Goal: Task Accomplishment & Management: Complete application form

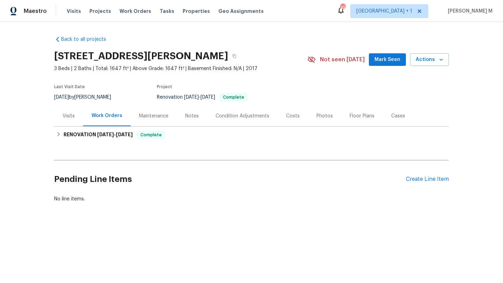
click at [67, 113] on div "Visits" at bounding box center [68, 116] width 12 height 7
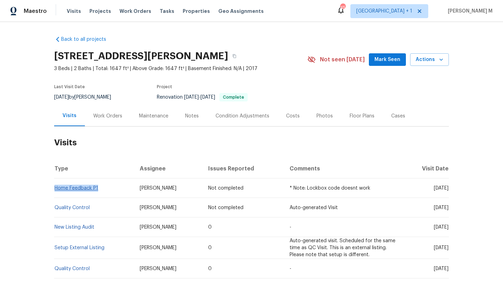
drag, startPoint x: 101, startPoint y: 188, endPoint x: 53, endPoint y: 190, distance: 47.8
click at [54, 190] on td "Home Feedback P1" at bounding box center [94, 189] width 80 height 20
copy link "Home Feedback P1"
copy span "Sep 29"
drag, startPoint x: 416, startPoint y: 189, endPoint x: 434, endPoint y: 189, distance: 17.8
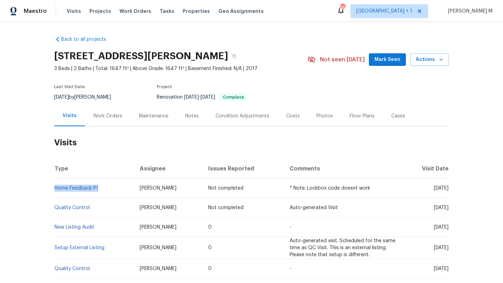
click at [434, 189] on span "Mon, Sep 29 2025" at bounding box center [440, 188] width 15 height 5
copy span "Sep 29"
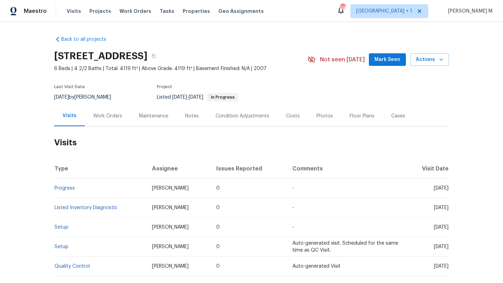
click at [121, 120] on div "Work Orders" at bounding box center [108, 116] width 46 height 21
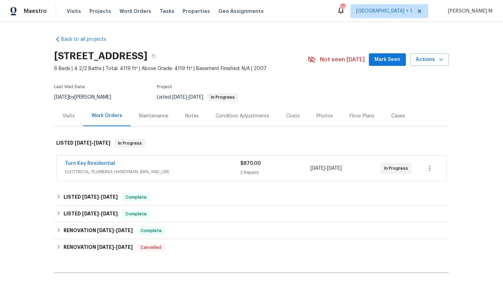
click at [116, 166] on div "Turn Key Residential" at bounding box center [152, 164] width 175 height 8
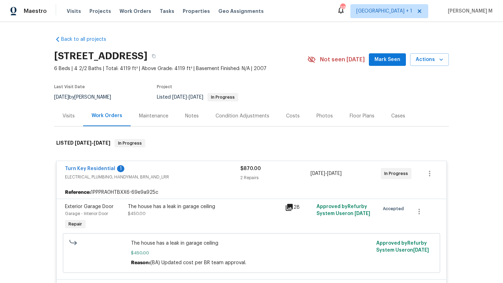
scroll to position [9, 0]
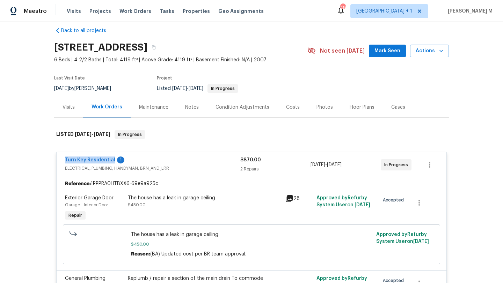
copy link "Turn Key Residential"
drag, startPoint x: 60, startPoint y: 159, endPoint x: 108, endPoint y: 160, distance: 48.2
click at [109, 160] on div "Turn Key Residential 1 ELECTRICAL, PLUMBING, HANDYMAN, BRN_AND_LRR $870.00 2 Re…" at bounding box center [252, 165] width 390 height 25
copy span "9/18/2025 - 9/29/202"
drag, startPoint x: 309, startPoint y: 164, endPoint x: 356, endPoint y: 164, distance: 47.8
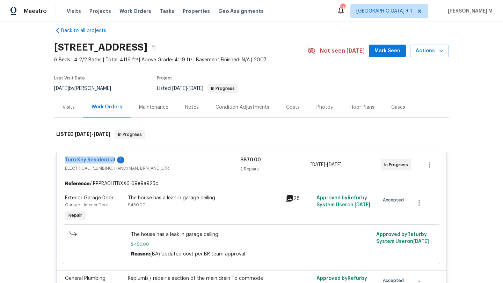
click at [341, 164] on span "9/18/2025 - 9/29/2025" at bounding box center [325, 165] width 31 height 7
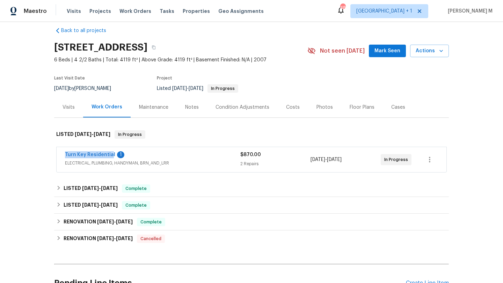
copy span "9/18/2025 - 9/29/202"
copy span "In Progress"
drag, startPoint x: 381, startPoint y: 161, endPoint x: 408, endPoint y: 161, distance: 26.9
click at [409, 160] on div "In Progress" at bounding box center [397, 159] width 35 height 17
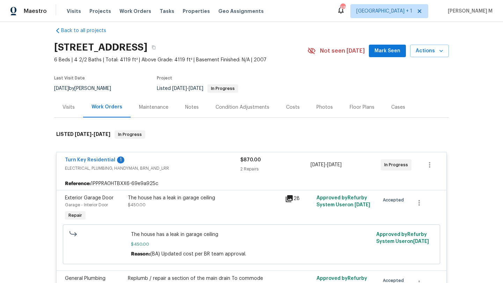
click at [75, 110] on div "Visits" at bounding box center [68, 107] width 29 height 21
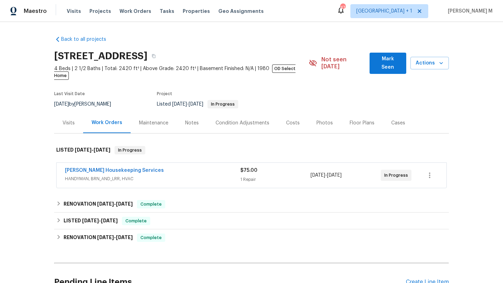
click at [68, 120] on div "Visits" at bounding box center [68, 123] width 12 height 7
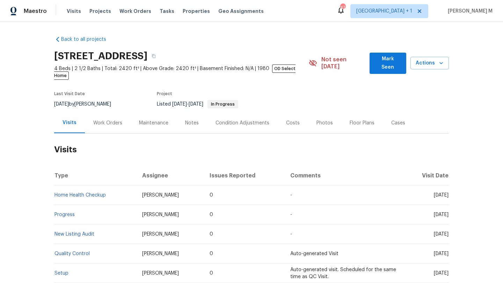
drag, startPoint x: 417, startPoint y: 190, endPoint x: 432, endPoint y: 190, distance: 15.0
click at [433, 193] on span "Sun, Sep 28 2025" at bounding box center [440, 195] width 15 height 5
copy span "Sep 28"
click at [103, 120] on div "Work Orders" at bounding box center [107, 123] width 29 height 7
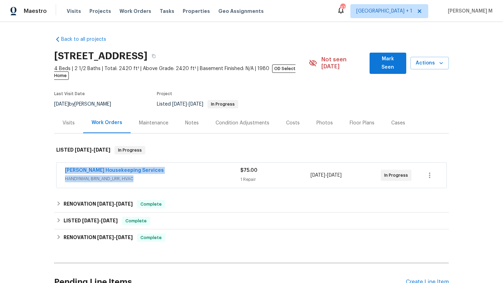
copy div "Arelis Housekeeping Services HANDYMAN, BRN_AND_LRR, HVAC"
copy link "Arelis Housekeeping Services"
drag, startPoint x: 55, startPoint y: 164, endPoint x: 147, endPoint y: 166, distance: 91.8
click at [147, 166] on div "Arelis Housekeeping Services HANDYMAN, BRN_AND_LRR, HVAC $75.00 1 Repair 9/19/2…" at bounding box center [252, 175] width 390 height 25
copy div "9/19/2025 - 9/22/2025"
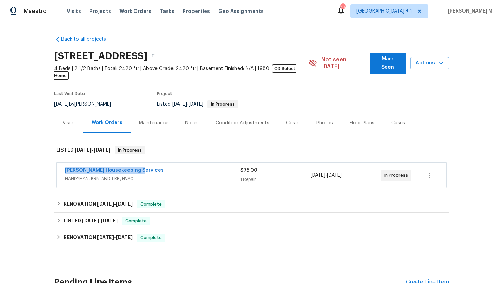
copy div "9/19/2025 - 9/22/2025"
drag, startPoint x: 307, startPoint y: 171, endPoint x: 357, endPoint y: 170, distance: 50.3
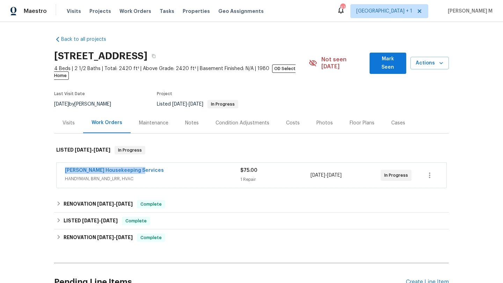
click at [358, 171] on div "Arelis Housekeeping Services HANDYMAN, BRN_AND_LRR, HVAC $75.00 1 Repair 9/19/2…" at bounding box center [243, 175] width 356 height 17
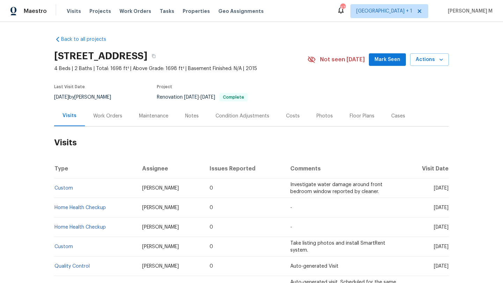
drag, startPoint x: 419, startPoint y: 190, endPoint x: 432, endPoint y: 190, distance: 13.6
click at [433, 190] on span "[DATE]" at bounding box center [440, 188] width 15 height 5
copy span "[DATE]"
click at [99, 118] on div "Work Orders" at bounding box center [107, 116] width 29 height 7
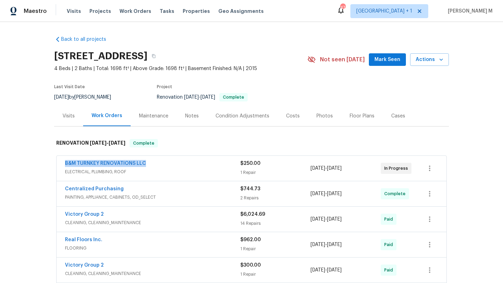
copy link "B&M TURNKEY RENOVATIONS LLC"
drag, startPoint x: 57, startPoint y: 165, endPoint x: 144, endPoint y: 164, distance: 87.6
click at [144, 164] on div "B&M TURNKEY RENOVATIONS LLC ELECTRICAL, PLUMBING, ROOF $250.00 1 Repair 7/8/202…" at bounding box center [252, 168] width 390 height 25
copy link "B&M TURNKEY RENOVATIONS LLC"
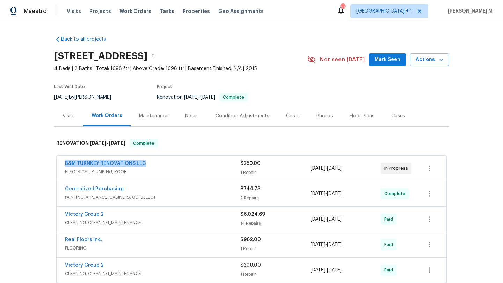
drag, startPoint x: 307, startPoint y: 169, endPoint x: 355, endPoint y: 171, distance: 47.5
click at [355, 171] on div "7/8/2025 - 7/16/2025" at bounding box center [345, 168] width 70 height 17
copy span "7/8/2025 - 7/16/2025"
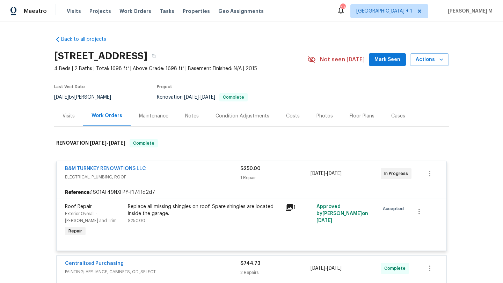
click at [383, 122] on div "Cases" at bounding box center [398, 116] width 31 height 21
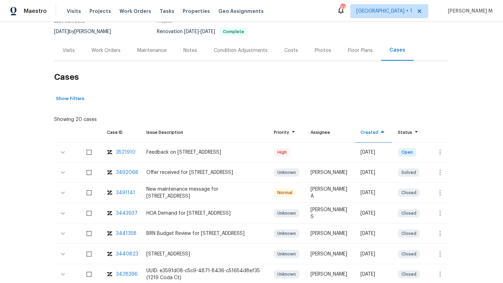
scroll to position [74, 0]
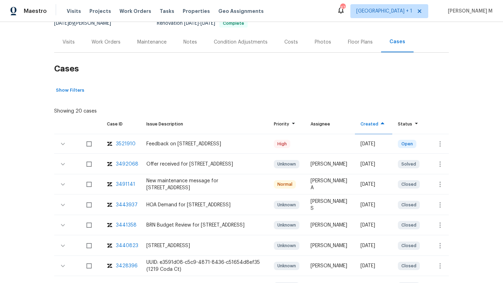
click at [66, 49] on div "Visits" at bounding box center [68, 42] width 29 height 21
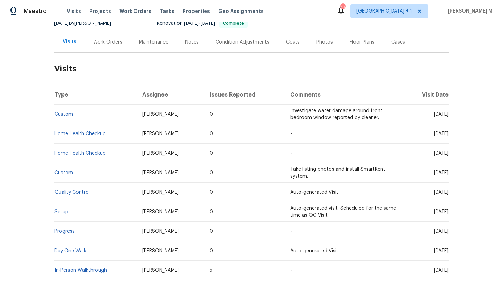
click at [395, 45] on div "Cases" at bounding box center [398, 42] width 14 height 7
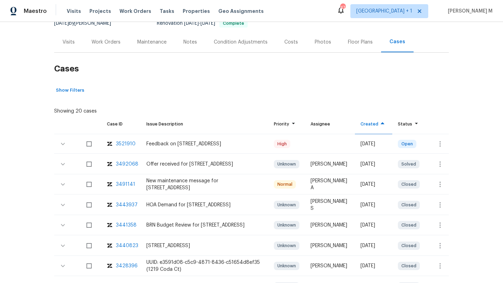
scroll to position [82, 0]
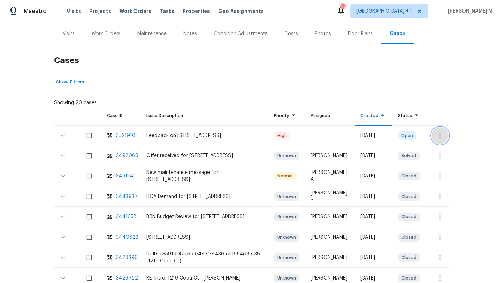
click at [439, 136] on icon "button" at bounding box center [439, 136] width 1 height 6
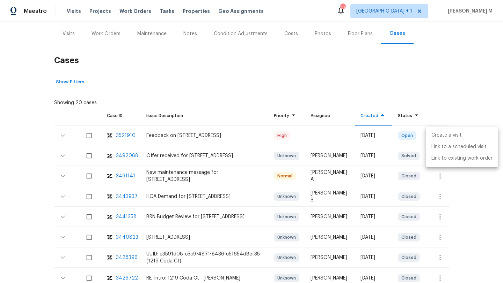
click at [442, 139] on li "Create a visit" at bounding box center [461, 136] width 72 height 12
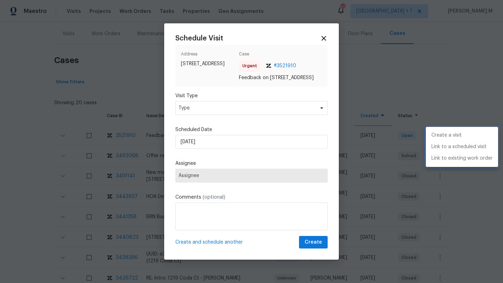
click at [238, 114] on div at bounding box center [251, 141] width 503 height 283
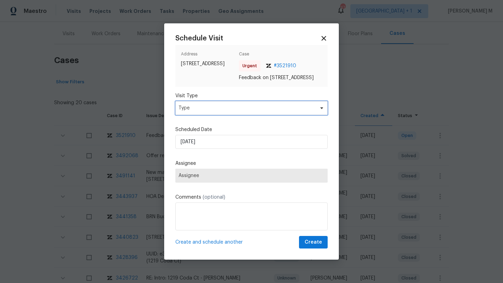
click at [238, 112] on span "Type" at bounding box center [246, 108] width 136 height 7
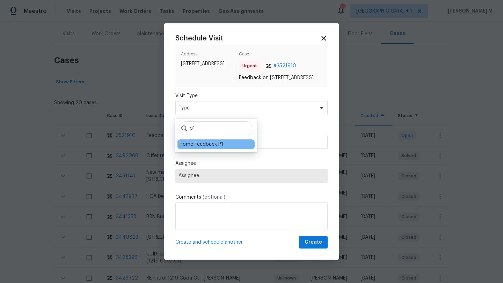
type input "p1"
click at [205, 146] on div "Home Feedback P1" at bounding box center [201, 144] width 44 height 7
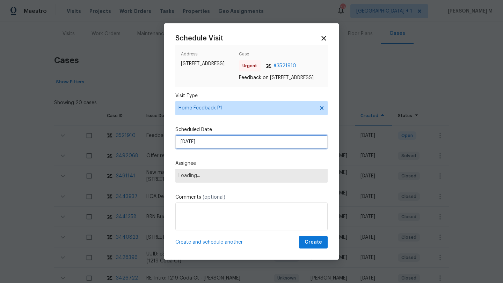
click at [205, 146] on input "29/09/2025" at bounding box center [251, 142] width 152 height 14
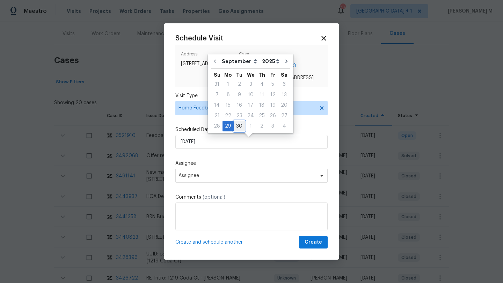
click at [236, 128] on div "30" at bounding box center [238, 126] width 11 height 10
type input "30/09/2025"
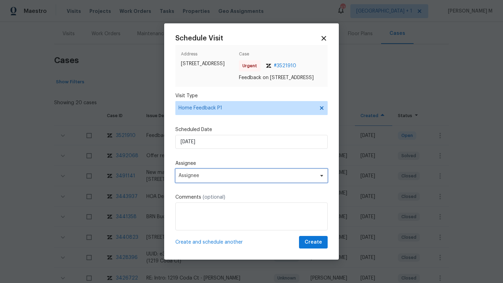
click at [216, 176] on span "Assignee" at bounding box center [251, 176] width 152 height 14
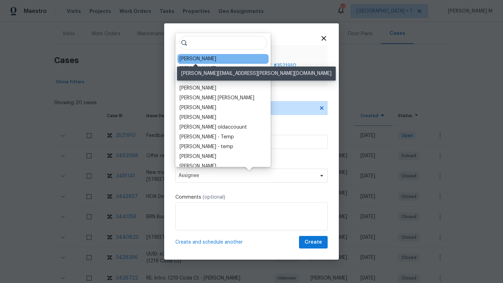
click at [203, 60] on div "Nick Christian" at bounding box center [197, 58] width 37 height 7
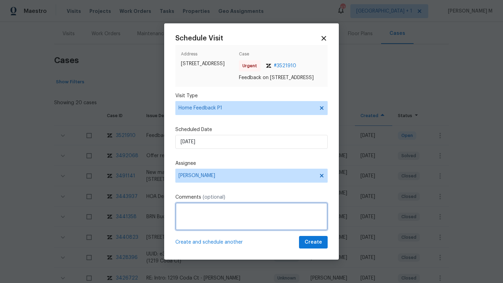
click at [214, 213] on textarea at bounding box center [251, 217] width 152 height 28
paste textarea "agent mention the keypad code does not work"
click at [306, 216] on textarea "agent mention the keypad code does not work. Kindly" at bounding box center [251, 217] width 152 height 28
click at [276, 221] on textarea "The agent mentioned the keypad code does not work. also jamming issues in the f…" at bounding box center [251, 217] width 152 height 28
paste textarea "Kindly complete the visit and update if any WO needs to be created. Thank you"
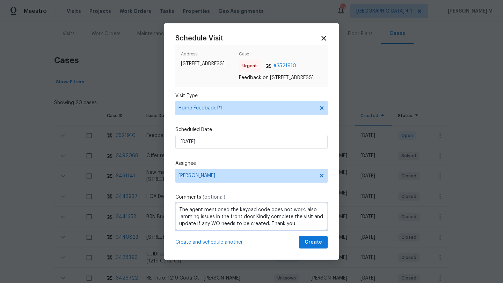
scroll to position [1, 0]
type textarea "The agent mentioned the keypad code does not work. also jamming issues in the f…"
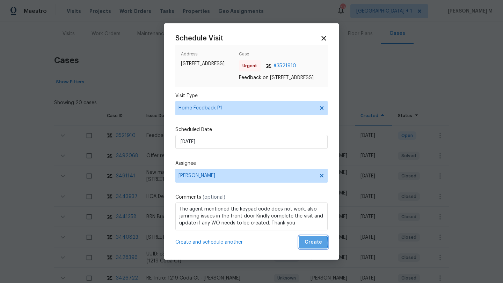
click at [304, 247] on span "Create" at bounding box center [312, 242] width 17 height 9
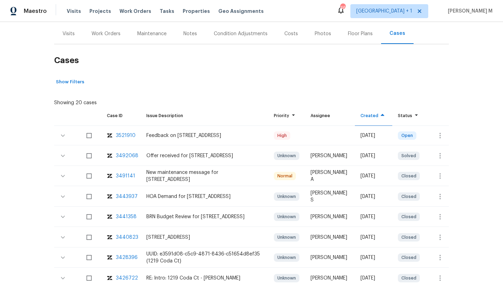
click at [65, 40] on div "Visits" at bounding box center [68, 33] width 29 height 21
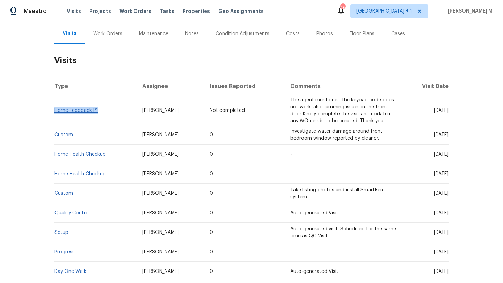
copy link "Home Feedback P1"
drag, startPoint x: 99, startPoint y: 112, endPoint x: 52, endPoint y: 112, distance: 47.1
click at [54, 112] on td "Home Feedback P1" at bounding box center [95, 110] width 82 height 29
drag, startPoint x: 136, startPoint y: 112, endPoint x: 171, endPoint y: 114, distance: 35.0
click at [171, 113] on td "Nick Christian" at bounding box center [170, 110] width 68 height 29
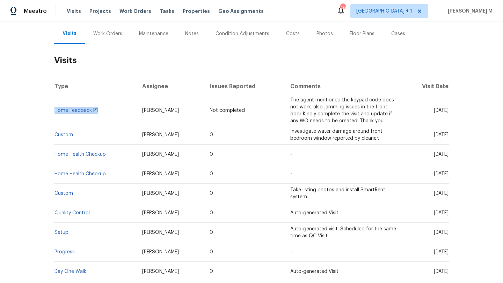
copy span "Nick Christian"
drag, startPoint x: 416, startPoint y: 110, endPoint x: 432, endPoint y: 111, distance: 16.1
click at [433, 111] on span "Tue, Sep 30 2025" at bounding box center [440, 110] width 15 height 5
copy span "Sep 30"
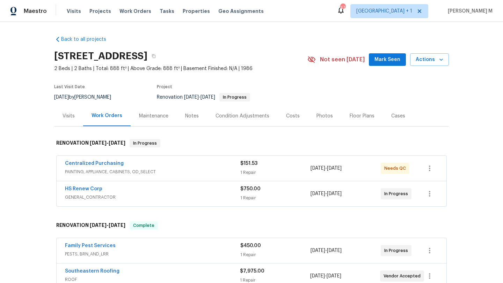
click at [194, 196] on span "GENERAL_CONTRACTOR" at bounding box center [152, 197] width 175 height 7
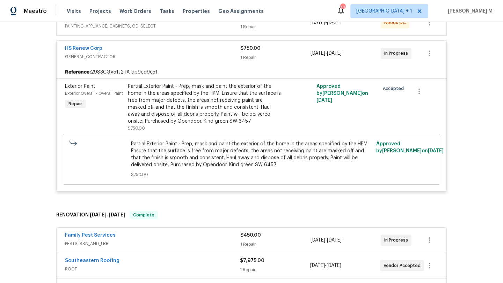
scroll to position [250, 0]
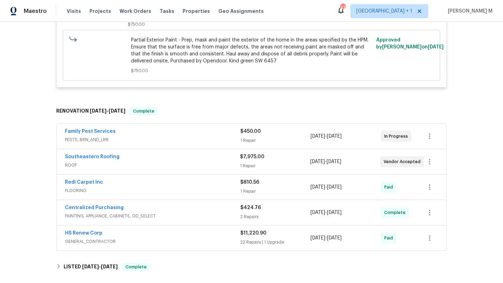
click at [223, 137] on span "PESTS, BRN_AND_LRR" at bounding box center [152, 139] width 175 height 7
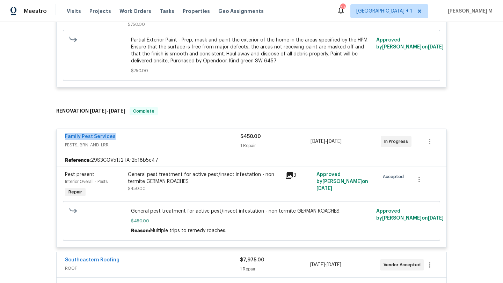
drag, startPoint x: 56, startPoint y: 138, endPoint x: 124, endPoint y: 138, distance: 67.4
click at [124, 138] on div "Family Pest Services PESTS, BRN_AND_LRR $450.00 1 Repair 8/25/2025 - 8/27/2025 …" at bounding box center [252, 141] width 390 height 25
copy link "Family Pest Services"
drag, startPoint x: 379, startPoint y: 142, endPoint x: 405, endPoint y: 142, distance: 25.1
click at [405, 142] on div "In Progress" at bounding box center [395, 141] width 31 height 11
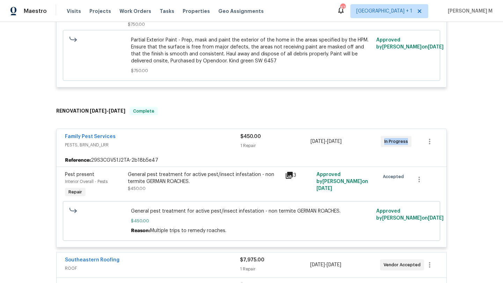
copy span "In Progress"
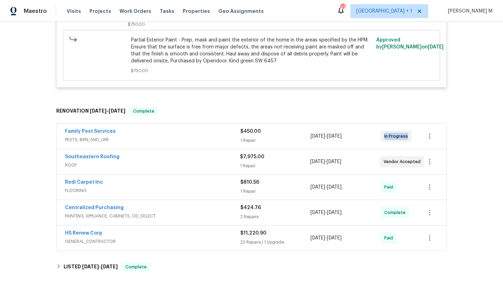
scroll to position [49, 0]
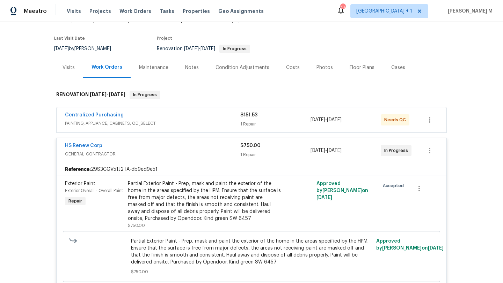
click at [207, 125] on span "PAINTING, APPLIANCE, CABINETS, OD_SELECT" at bounding box center [152, 123] width 175 height 7
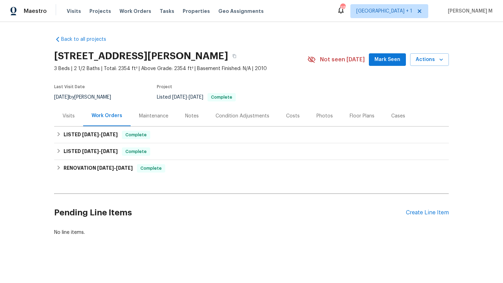
click at [77, 114] on div "Visits" at bounding box center [68, 116] width 29 height 21
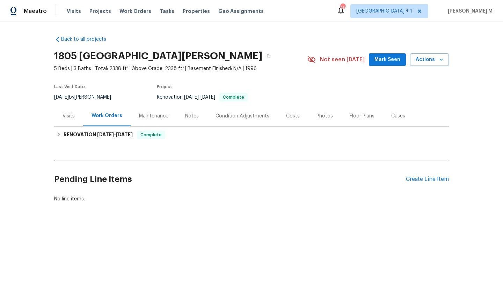
click at [72, 119] on div "Visits" at bounding box center [68, 116] width 12 height 7
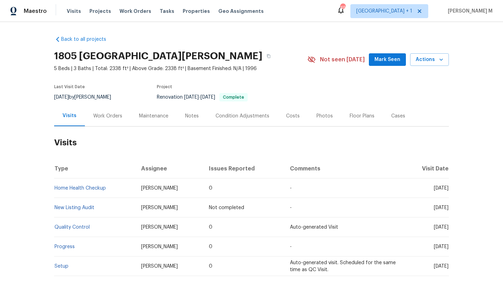
click at [109, 114] on div "Work Orders" at bounding box center [107, 116] width 29 height 7
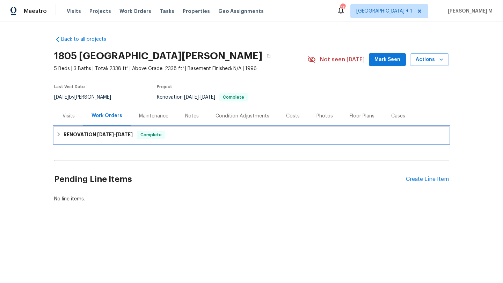
click at [86, 139] on h6 "RENOVATION 8/19/25 - 9/1/25" at bounding box center [98, 135] width 69 height 8
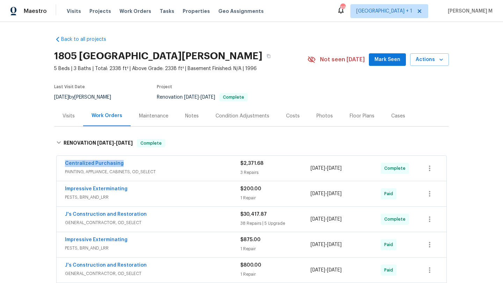
copy link "Centralized Purchasing"
drag, startPoint x: 57, startPoint y: 164, endPoint x: 124, endPoint y: 164, distance: 66.7
click at [124, 164] on div "Centralized Purchasing PAINTING, APPLIANCE, CABINETS, OD_SELECT $2,371.68 3 Rep…" at bounding box center [252, 168] width 390 height 25
drag, startPoint x: 310, startPoint y: 168, endPoint x: 354, endPoint y: 169, distance: 44.4
click at [341, 169] on span "8/19/2025 - 8/19/2025" at bounding box center [325, 168] width 31 height 7
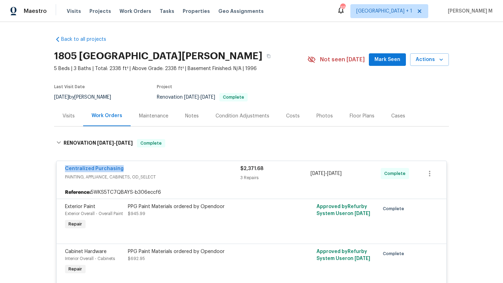
drag, startPoint x: 307, startPoint y: 174, endPoint x: 320, endPoint y: 172, distance: 13.1
click at [303, 175] on div "3 Repairs" at bounding box center [275, 178] width 70 height 7
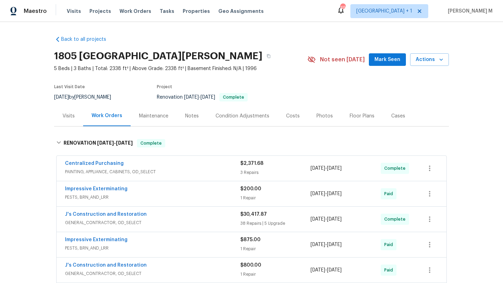
drag, startPoint x: 307, startPoint y: 169, endPoint x: 355, endPoint y: 171, distance: 47.5
click at [355, 171] on div "Centralized Purchasing PAINTING, APPLIANCE, CABINETS, OD_SELECT $2,371.68 3 Rep…" at bounding box center [243, 168] width 356 height 17
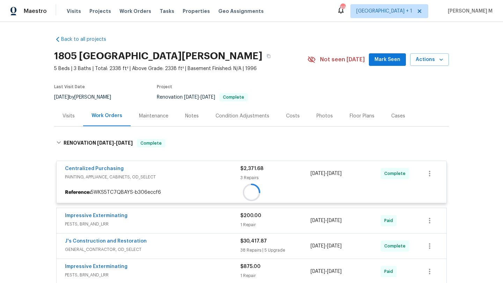
click at [341, 171] on span "8/19/2025 - 8/19/2025" at bounding box center [325, 173] width 31 height 7
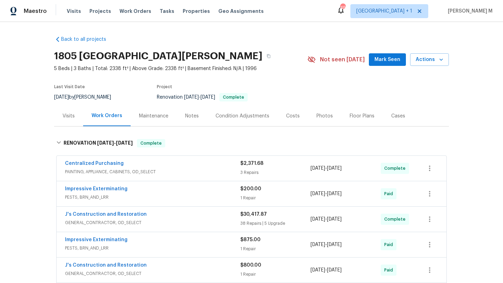
copy div "8/19/2025 - 8/19/2025"
drag, startPoint x: 307, startPoint y: 169, endPoint x: 356, endPoint y: 172, distance: 49.3
click at [356, 172] on div "Centralized Purchasing PAINTING, APPLIANCE, CABINETS, OD_SELECT $2,371.68 3 Rep…" at bounding box center [243, 168] width 356 height 17
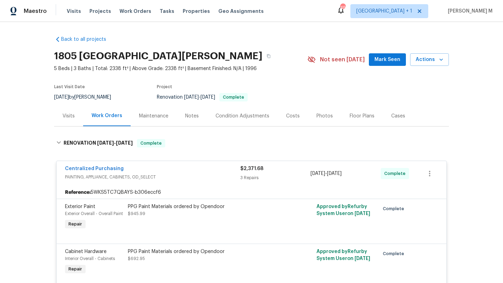
copy div "8/19/2025 - 8/19/2025"
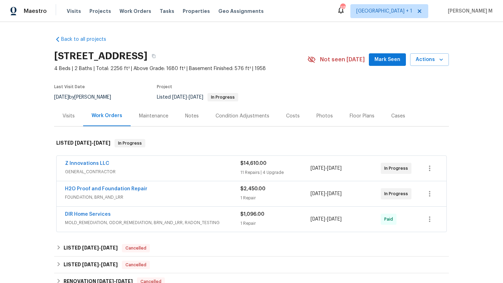
click at [162, 170] on span "GENERAL_CONTRACTOR" at bounding box center [152, 172] width 175 height 7
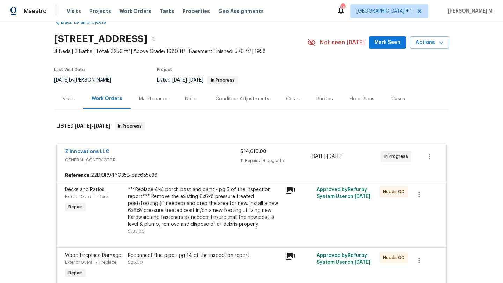
scroll to position [16, 0]
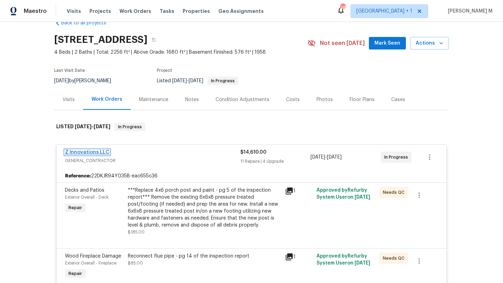
click at [98, 150] on link "Z Innovations LLC" at bounding box center [87, 152] width 44 height 5
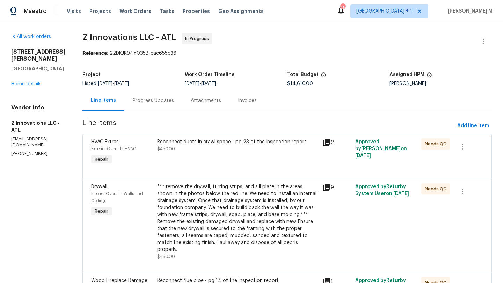
click at [160, 101] on div "Progress Updates" at bounding box center [153, 100] width 41 height 7
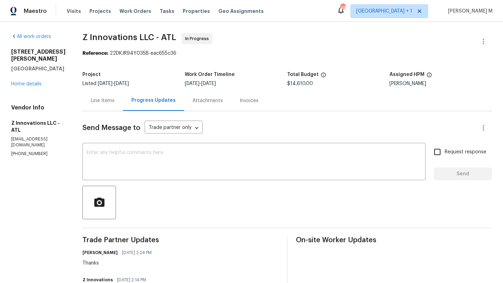
click at [113, 107] on div "Line Items" at bounding box center [102, 100] width 40 height 21
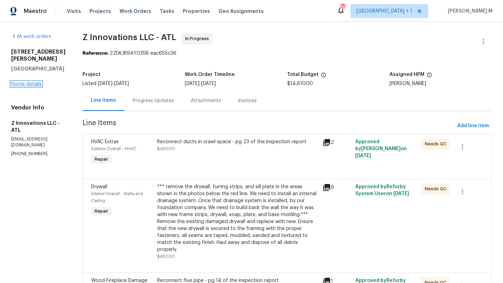
click at [39, 86] on link "Home details" at bounding box center [26, 84] width 30 height 5
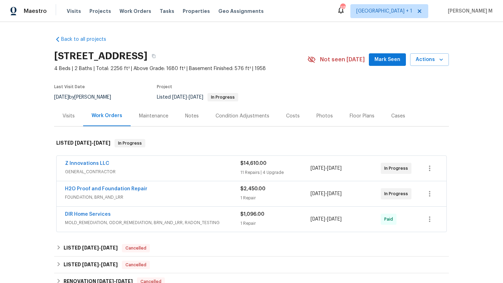
click at [387, 121] on div "Cases" at bounding box center [398, 116] width 31 height 21
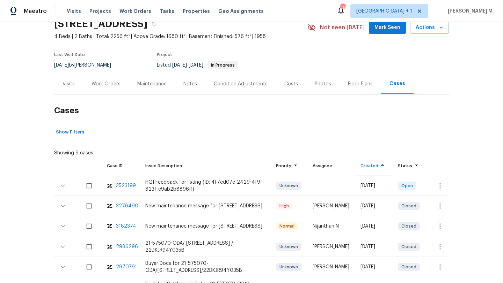
scroll to position [110, 0]
